Goal: Task Accomplishment & Management: Complete application form

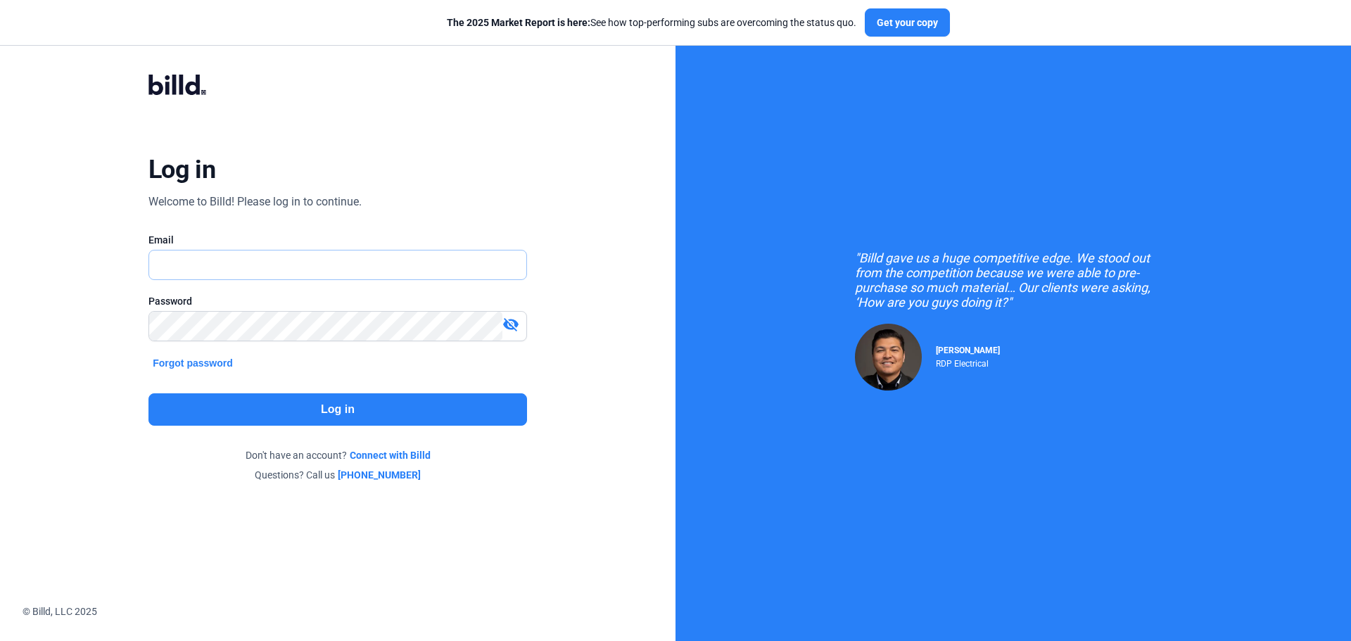
type input "[EMAIL_ADDRESS][DOMAIN_NAME]"
click at [321, 418] on button "Log in" at bounding box center [337, 409] width 378 height 32
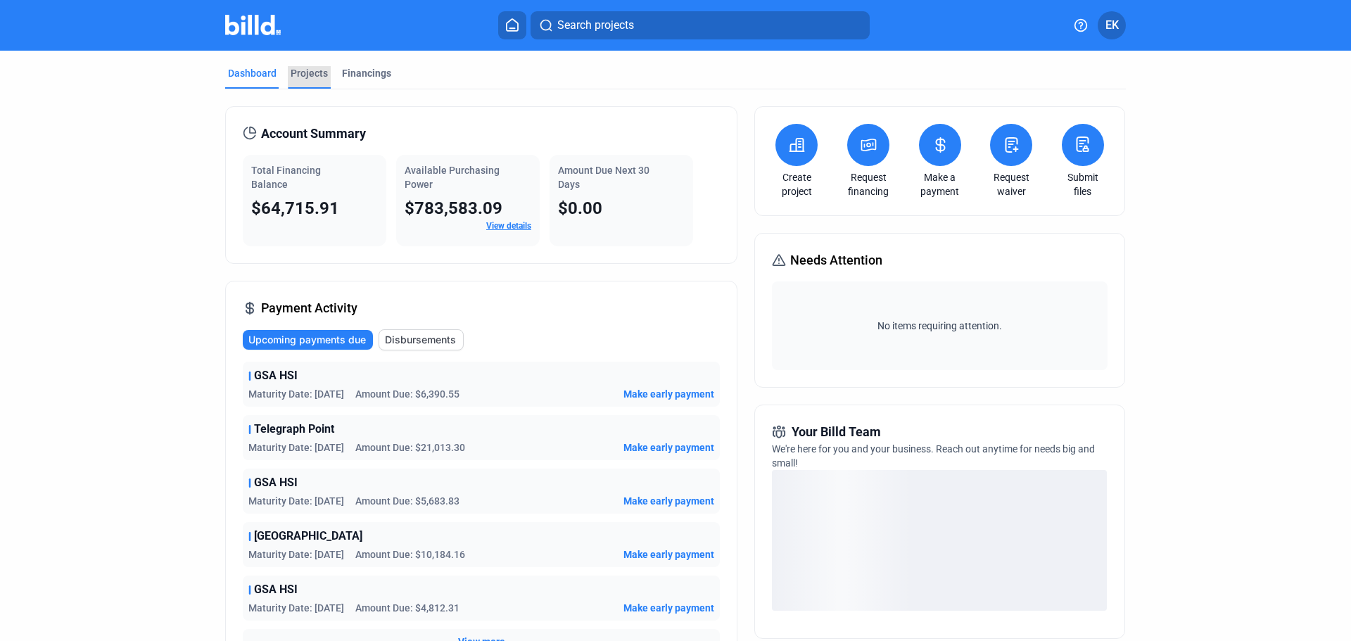
click at [301, 74] on div "Projects" at bounding box center [309, 73] width 37 height 14
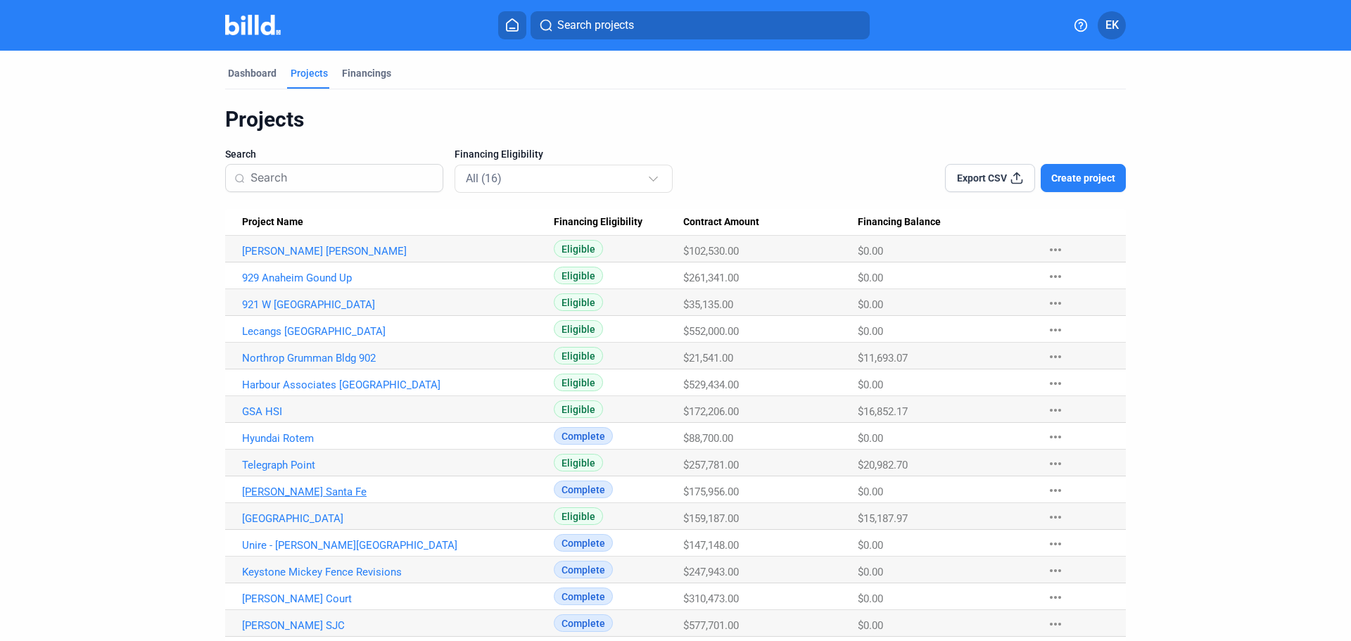
click at [304, 491] on link "[PERSON_NAME] Santa Fe" at bounding box center [398, 491] width 312 height 13
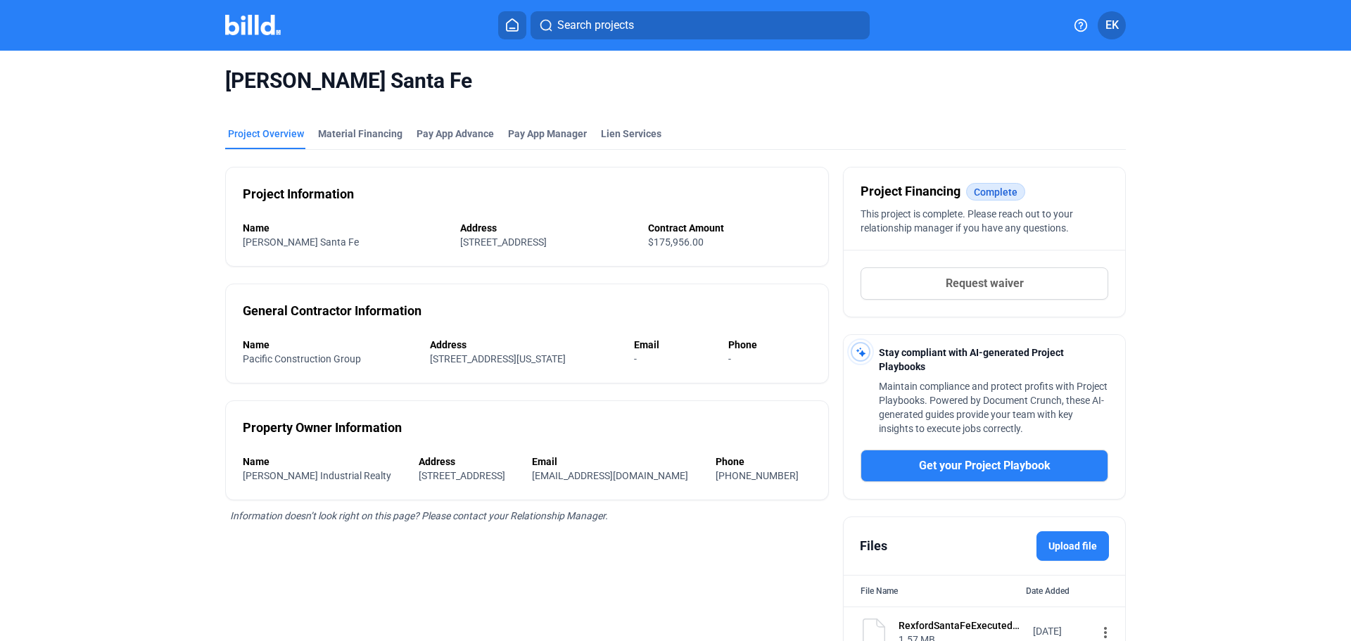
click at [1026, 278] on button "Request waiver" at bounding box center [984, 283] width 248 height 32
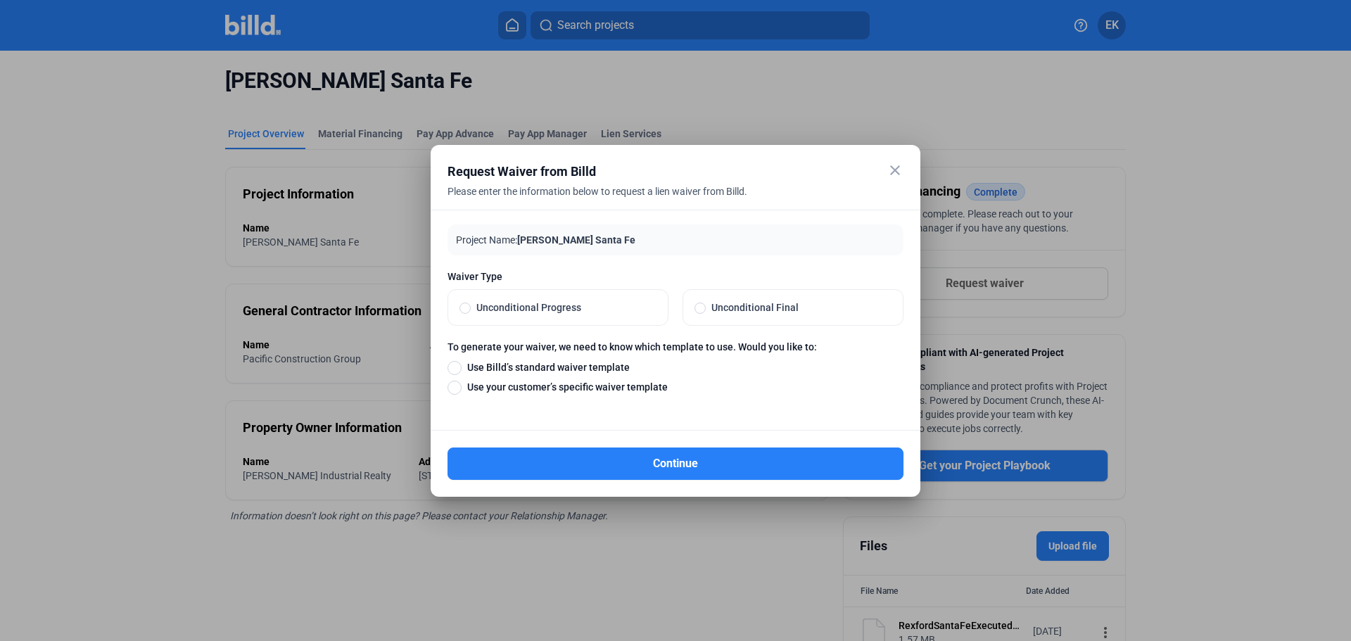
click at [518, 303] on span "Unconditional Progress" at bounding box center [564, 307] width 186 height 14
click at [471, 303] on input "Unconditional Progress" at bounding box center [464, 307] width 11 height 13
radio input "true"
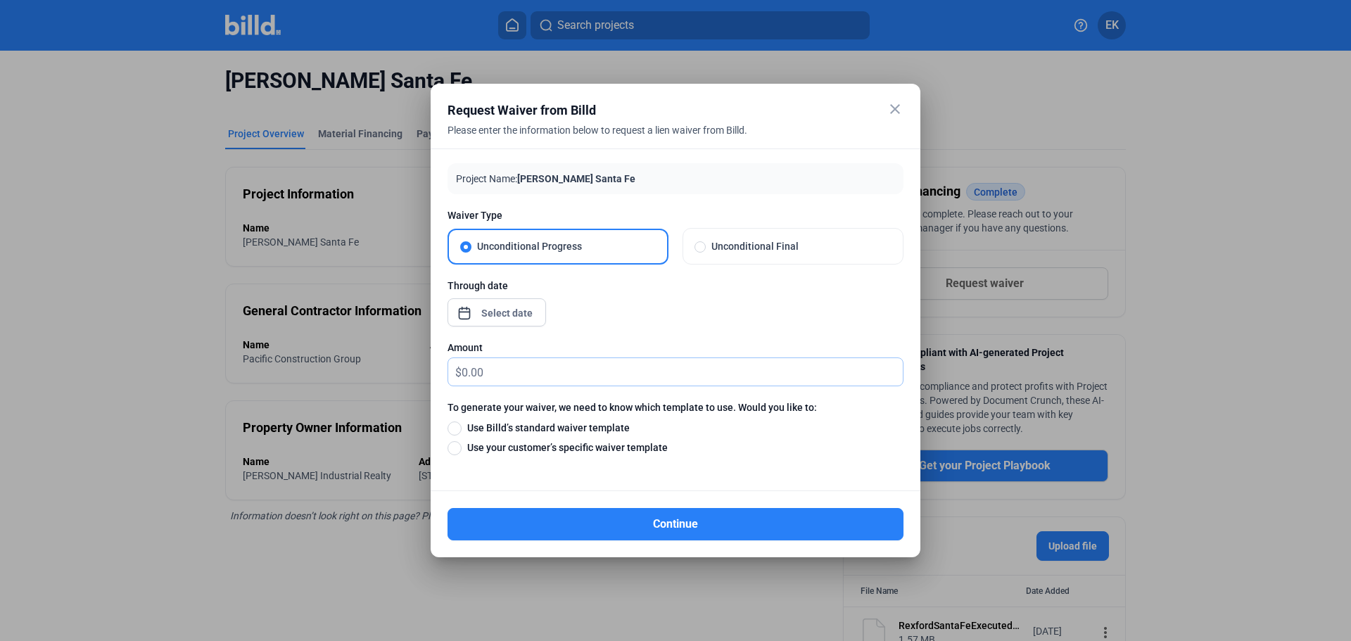
click at [471, 372] on input "text" at bounding box center [681, 371] width 441 height 27
type input "4,821.47"
click at [495, 312] on div "close Request Waiver from Billd Please enter the information below to request a…" at bounding box center [675, 320] width 1351 height 641
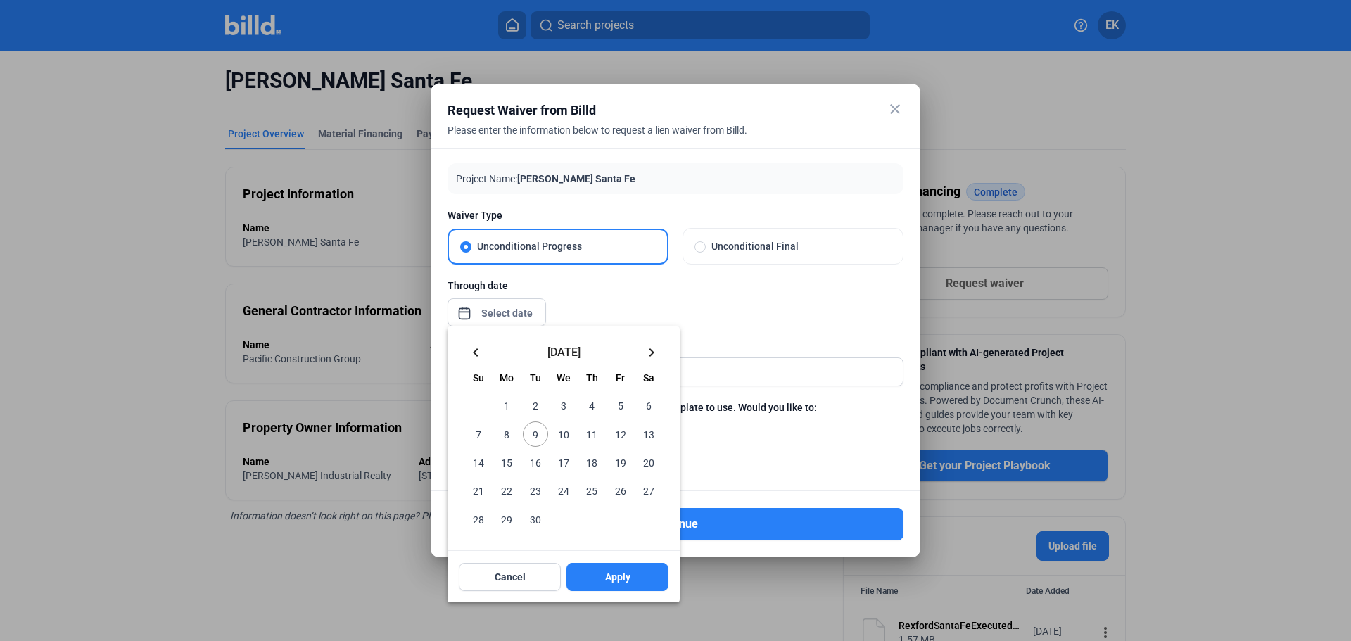
click at [474, 355] on mat-icon "keyboard_arrow_left" at bounding box center [475, 352] width 17 height 17
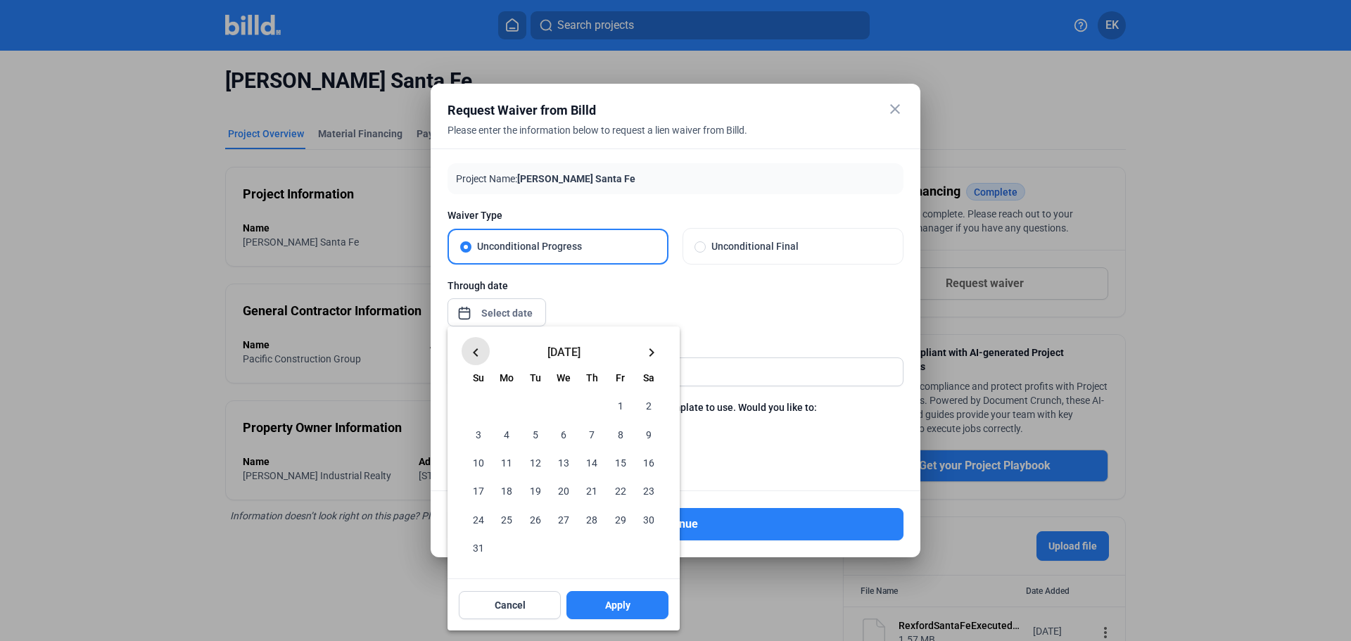
click at [474, 355] on mat-icon "keyboard_arrow_left" at bounding box center [475, 352] width 17 height 17
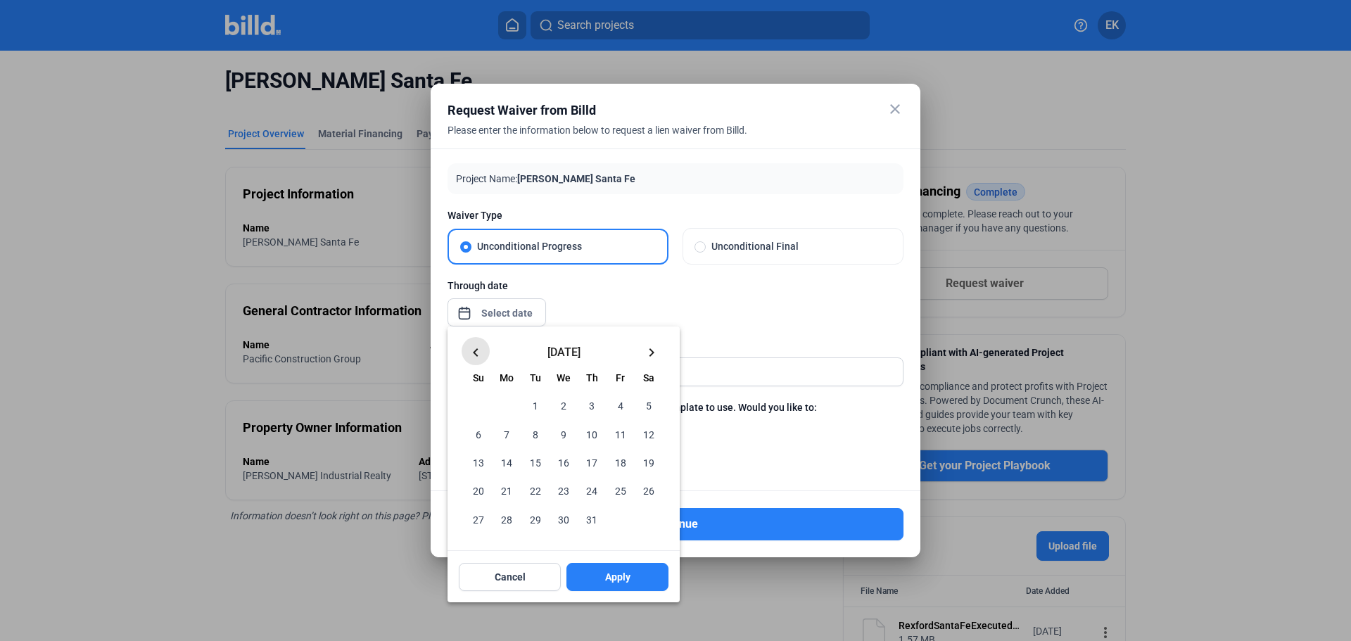
click at [474, 355] on mat-icon "keyboard_arrow_left" at bounding box center [475, 352] width 17 height 17
click at [502, 521] on span "30" at bounding box center [506, 518] width 25 height 25
click at [607, 571] on span "Apply" at bounding box center [617, 577] width 25 height 14
type input "[DATE]"
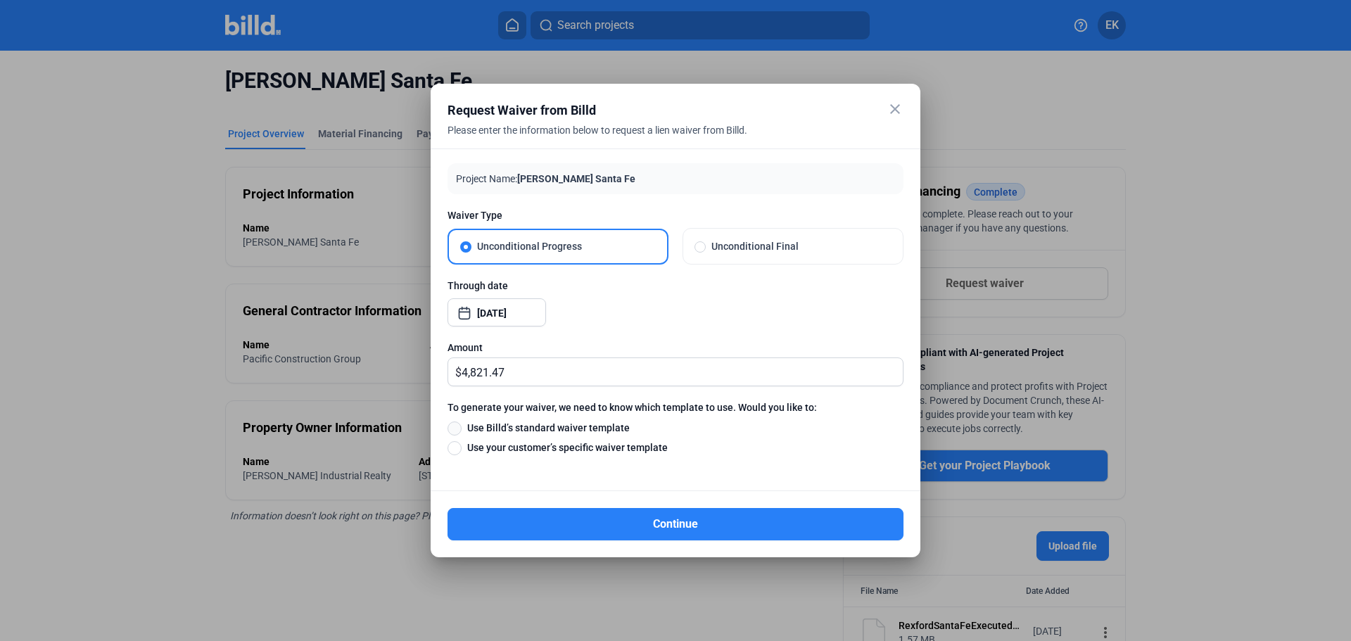
click at [457, 425] on span at bounding box center [454, 428] width 14 height 14
click at [457, 425] on input "Use Billd’s standard waiver template" at bounding box center [454, 427] width 14 height 15
radio input "true"
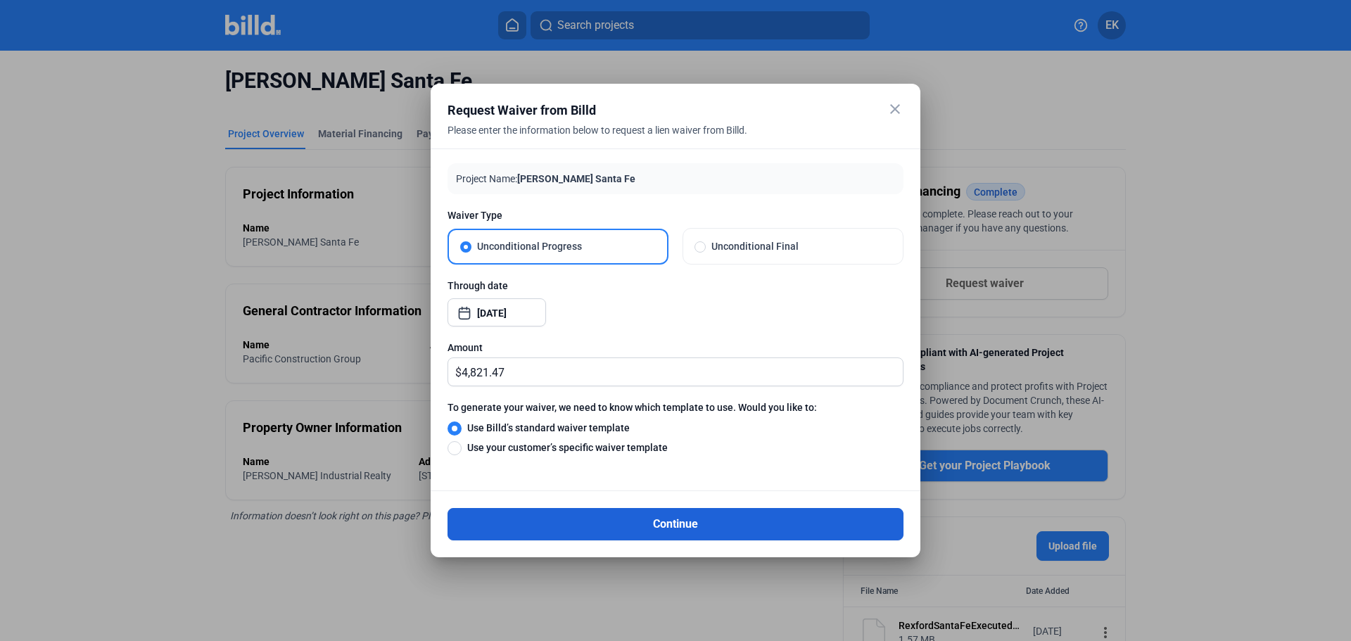
click at [675, 522] on button "Continue" at bounding box center [675, 524] width 456 height 32
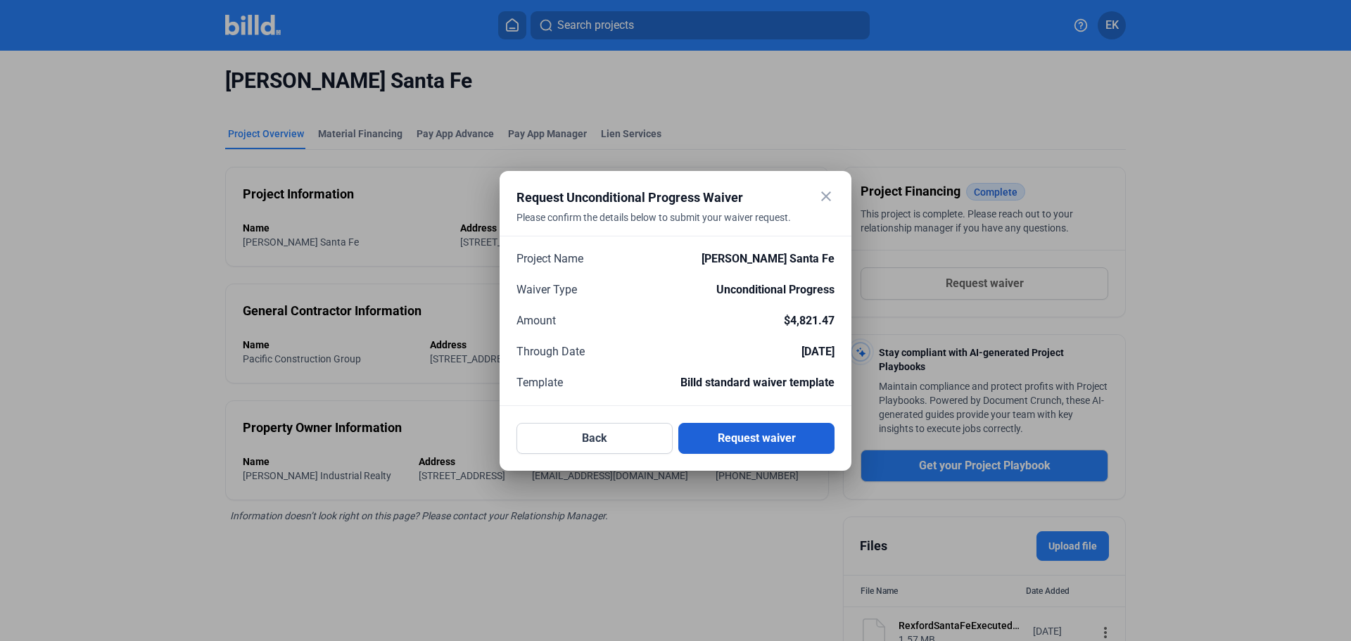
click at [786, 444] on button "Request waiver" at bounding box center [756, 438] width 156 height 31
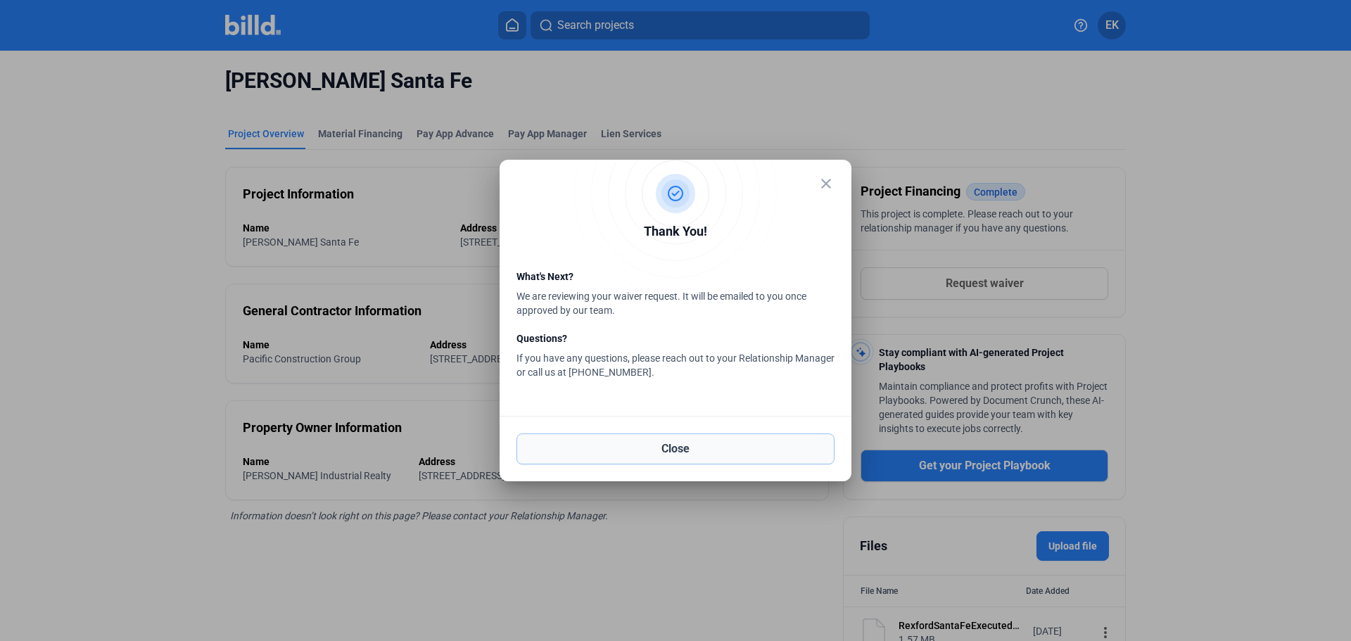
click at [744, 456] on button "Close" at bounding box center [675, 448] width 318 height 31
